Goal: Go to known website: Access a specific website the user already knows

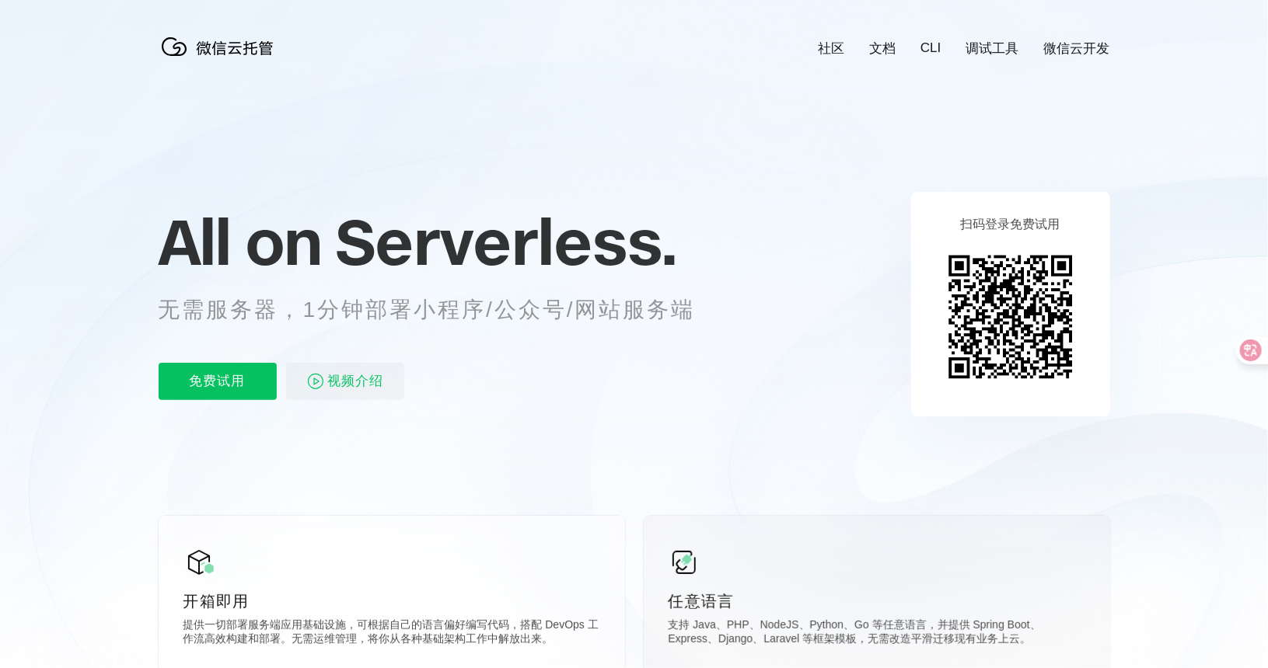
scroll to position [0, 2764]
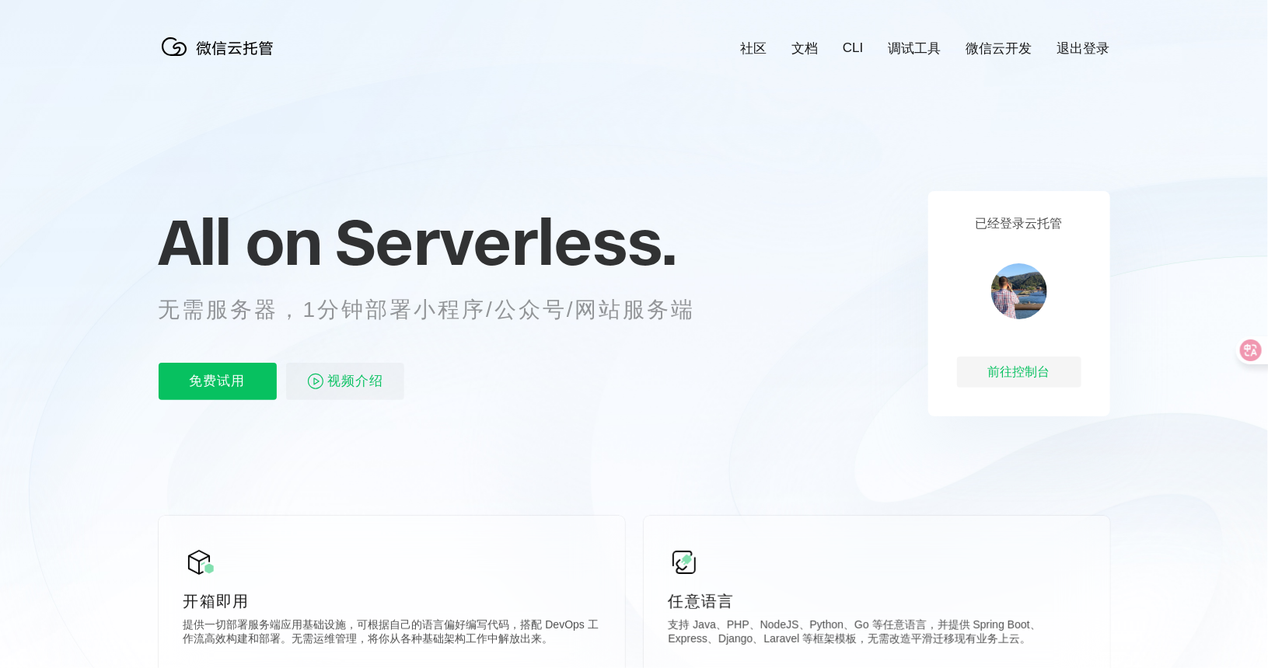
scroll to position [0, 2764]
click at [980, 358] on div "前往控制台" at bounding box center [1019, 372] width 124 height 31
click at [989, 261] on div "已经登录云托管 前往控制台" at bounding box center [1019, 303] width 182 height 225
click at [1016, 298] on img at bounding box center [1019, 291] width 56 height 56
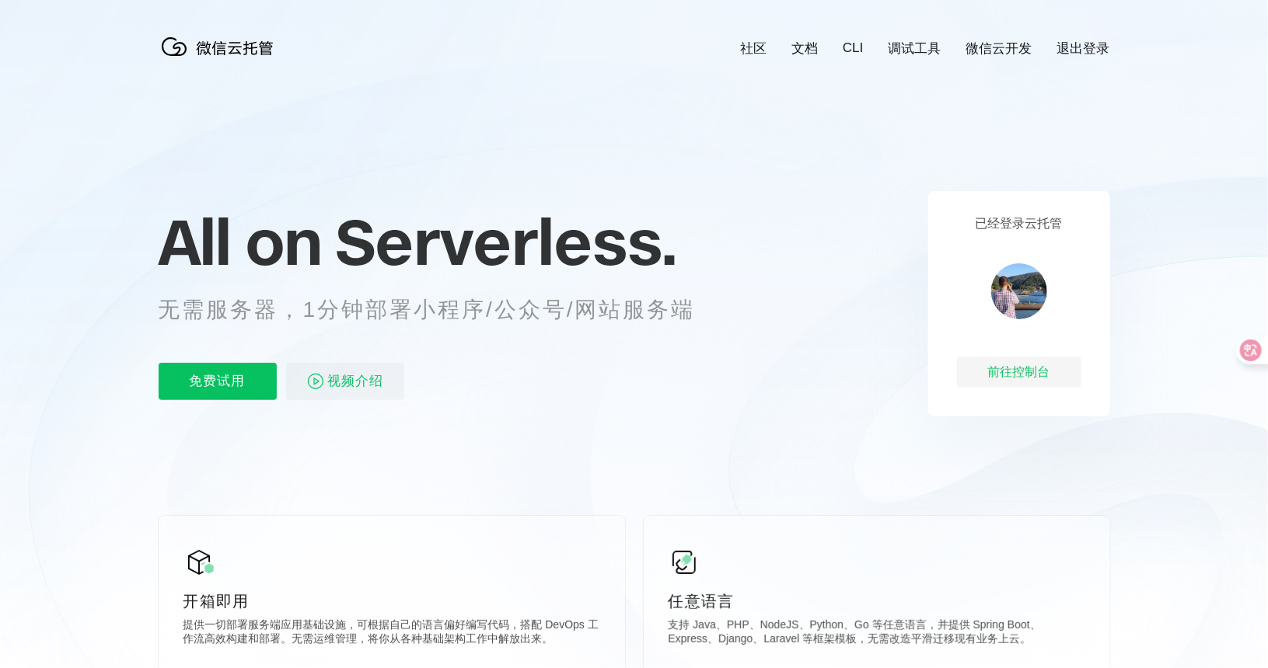
click at [1024, 215] on div "已经登录云托管 前往控制台" at bounding box center [1019, 303] width 182 height 225
click at [1011, 372] on div "前往控制台" at bounding box center [1019, 372] width 124 height 31
